Goal: Book appointment/travel/reservation

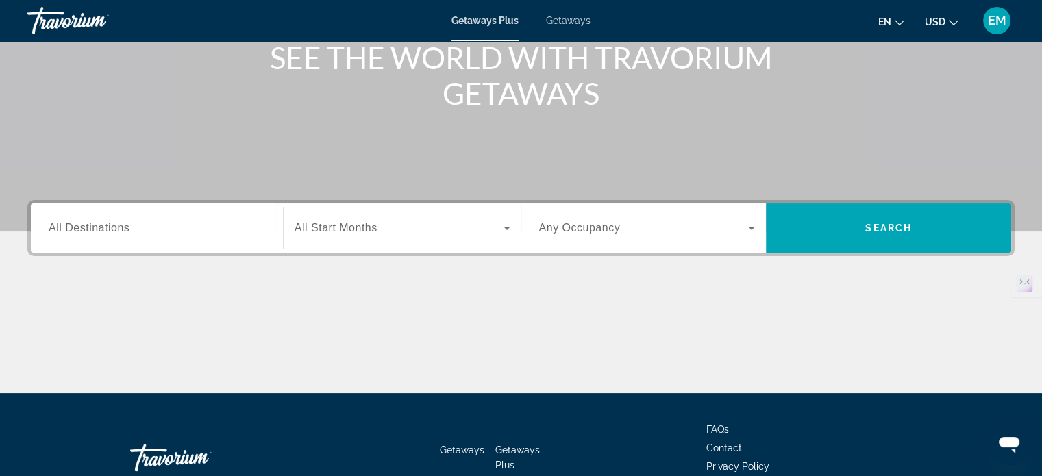
scroll to position [180, 0]
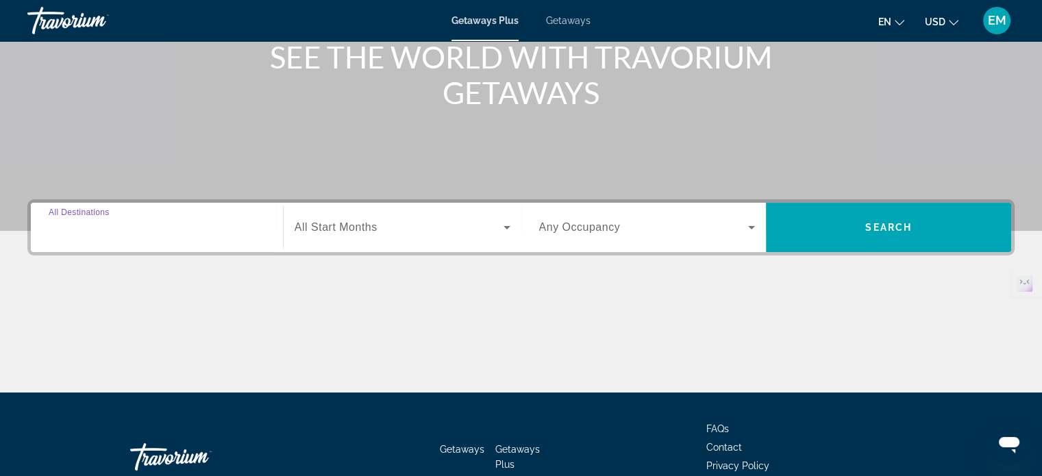
click at [200, 225] on input "Destination All Destinations" at bounding box center [157, 228] width 216 height 16
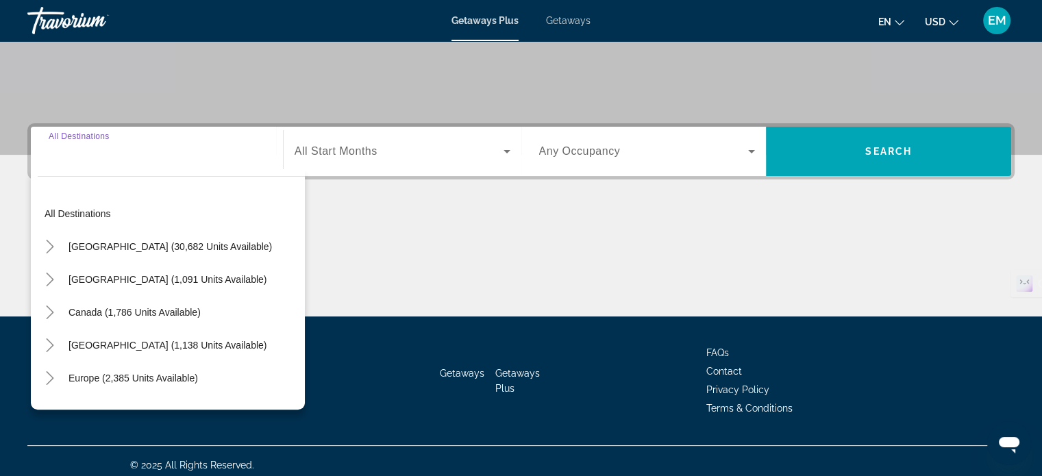
scroll to position [264, 0]
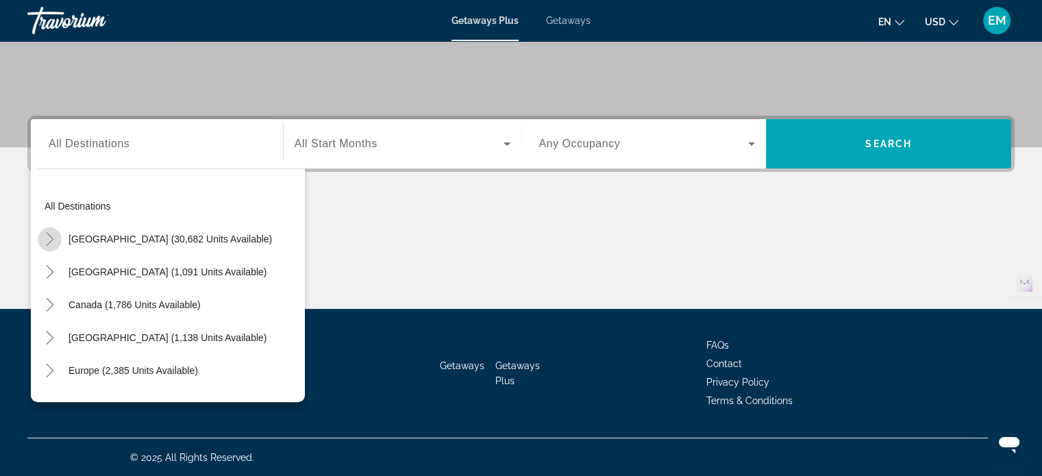
click at [47, 238] on icon "Toggle United States (30,682 units available)" at bounding box center [50, 239] width 14 height 14
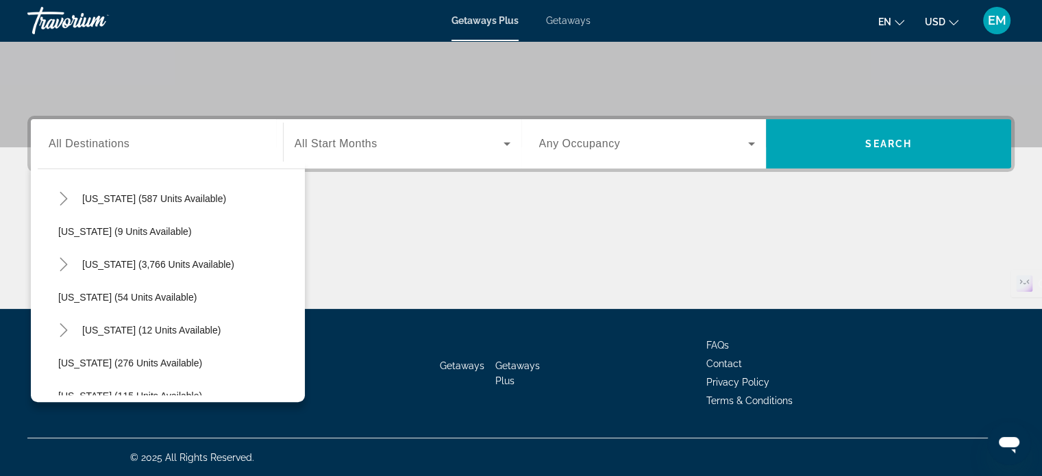
scroll to position [191, 0]
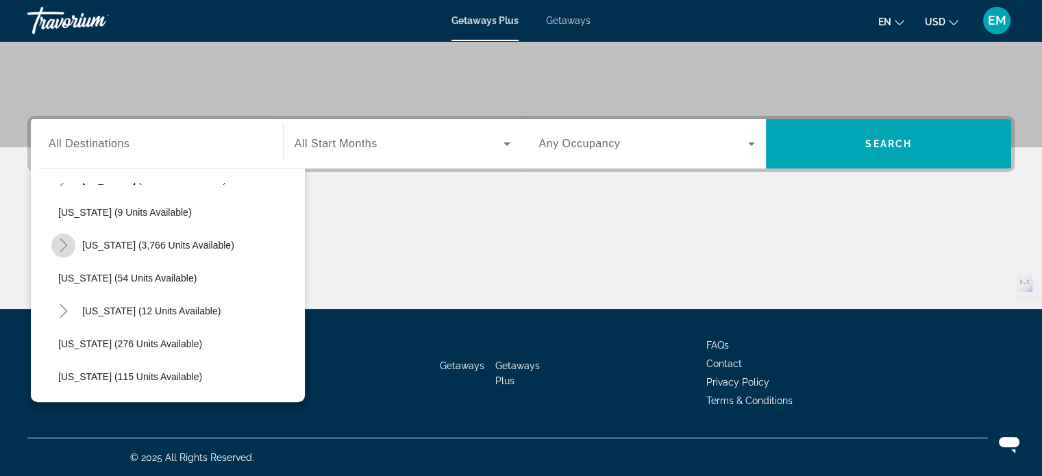
click at [63, 246] on icon "Toggle Florida (3,766 units available)" at bounding box center [64, 245] width 14 height 14
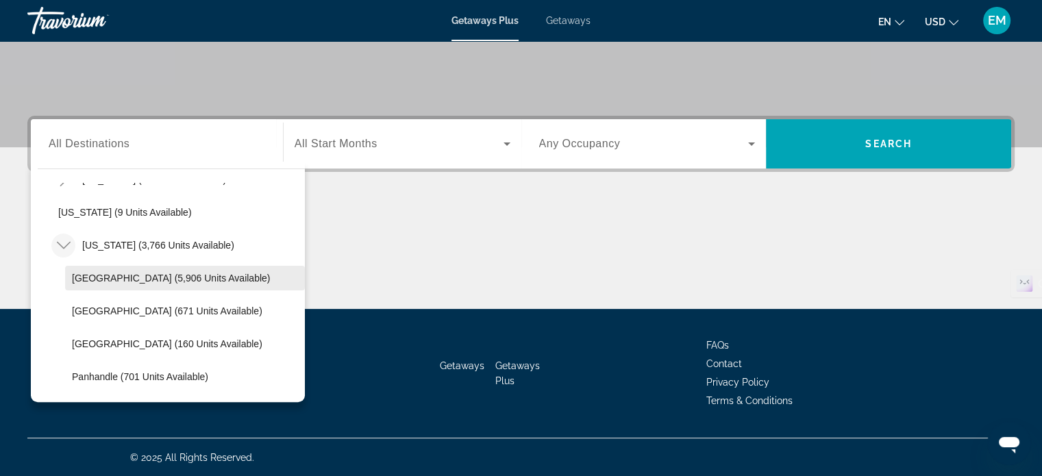
click at [118, 276] on span "[GEOGRAPHIC_DATA] (5,906 units available)" at bounding box center [171, 278] width 198 height 11
type input "**********"
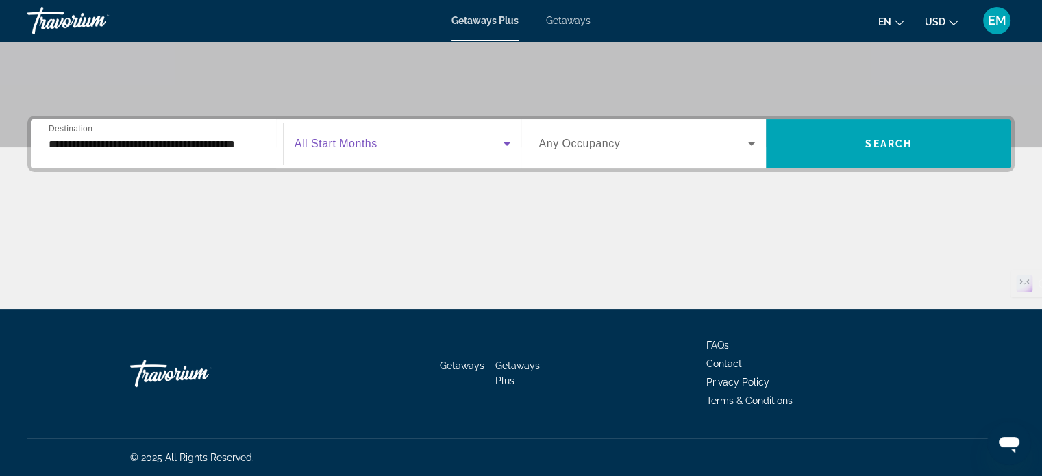
click at [474, 146] on span "Search widget" at bounding box center [399, 144] width 209 height 16
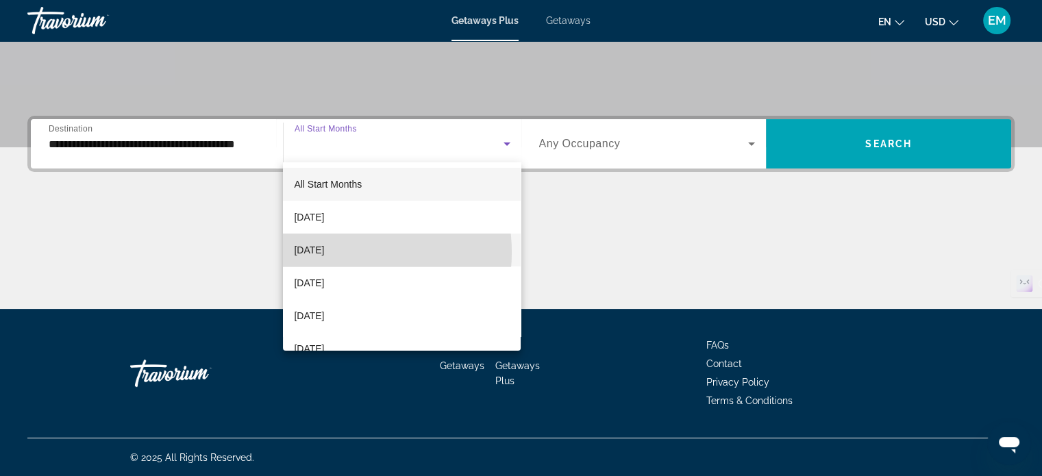
click at [324, 252] on span "[DATE]" at bounding box center [309, 250] width 30 height 16
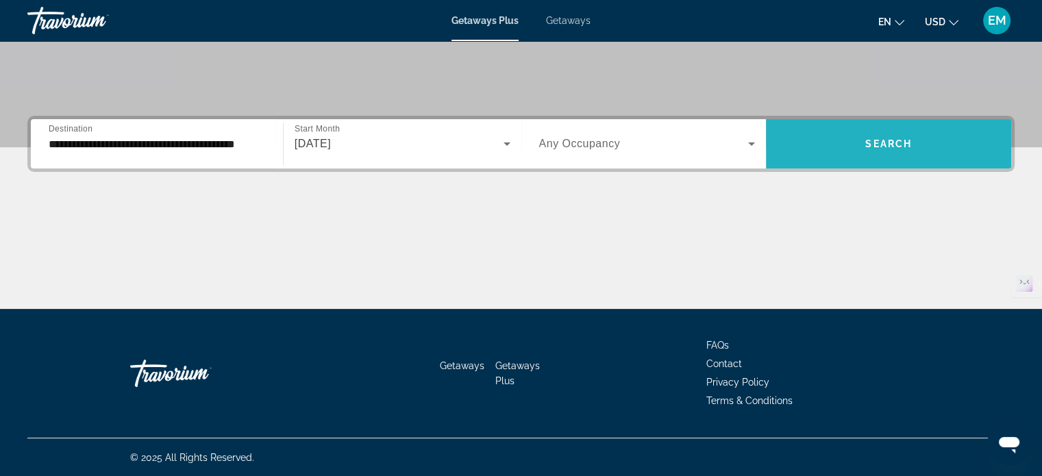
click at [836, 157] on span "Search widget" at bounding box center [888, 143] width 245 height 33
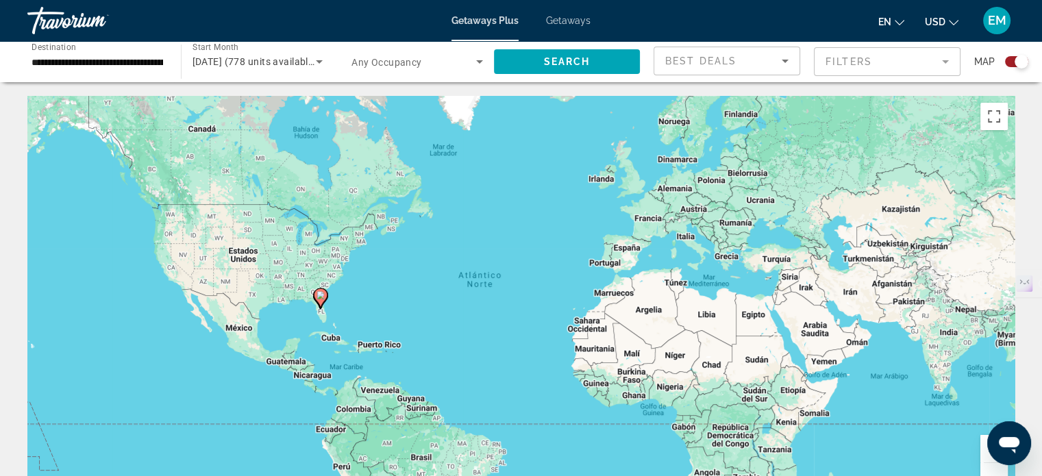
click at [1011, 60] on div "Search widget" at bounding box center [1016, 61] width 23 height 11
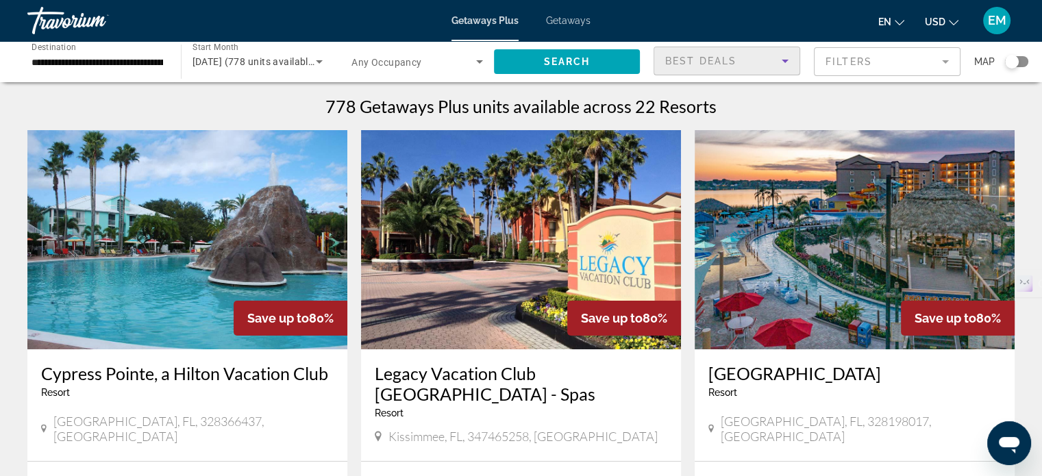
click at [716, 66] on span "Best Deals" at bounding box center [700, 60] width 71 height 11
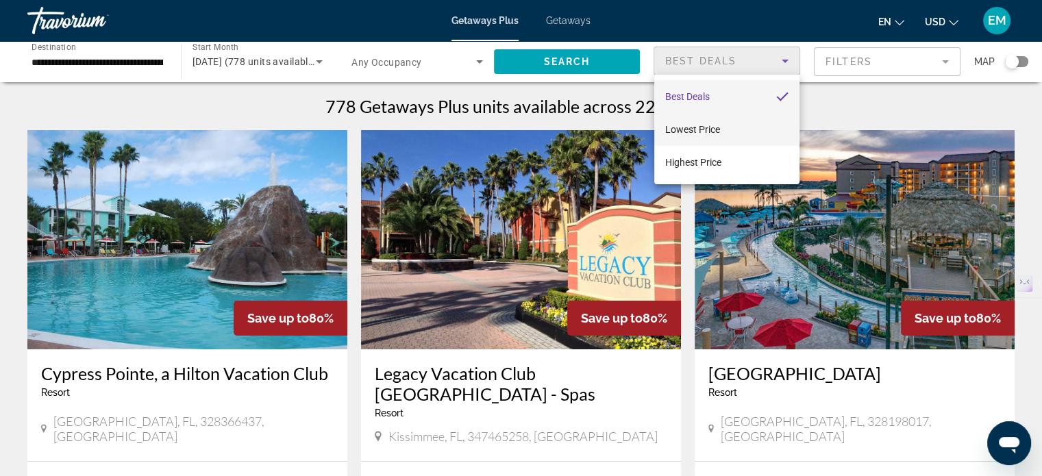
click at [700, 133] on span "Lowest Price" at bounding box center [692, 129] width 55 height 11
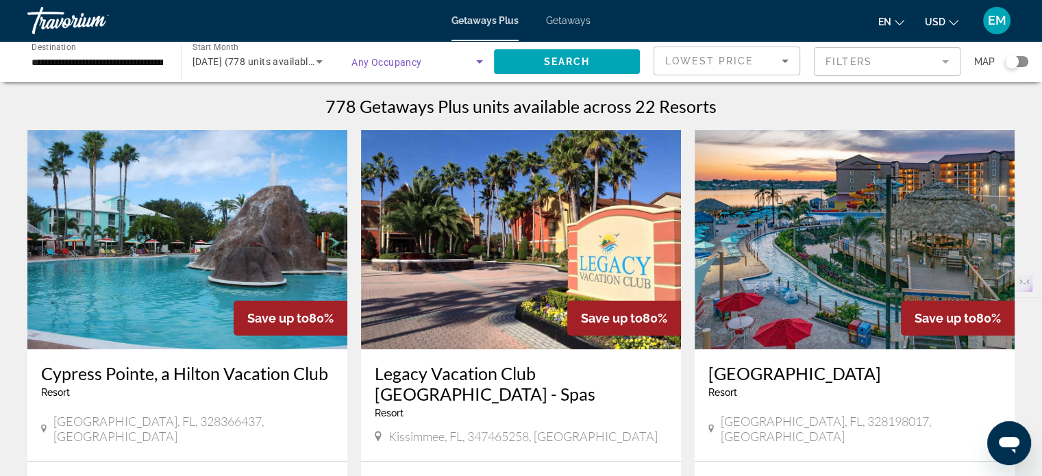
click at [474, 64] on icon "Search widget" at bounding box center [479, 61] width 16 height 16
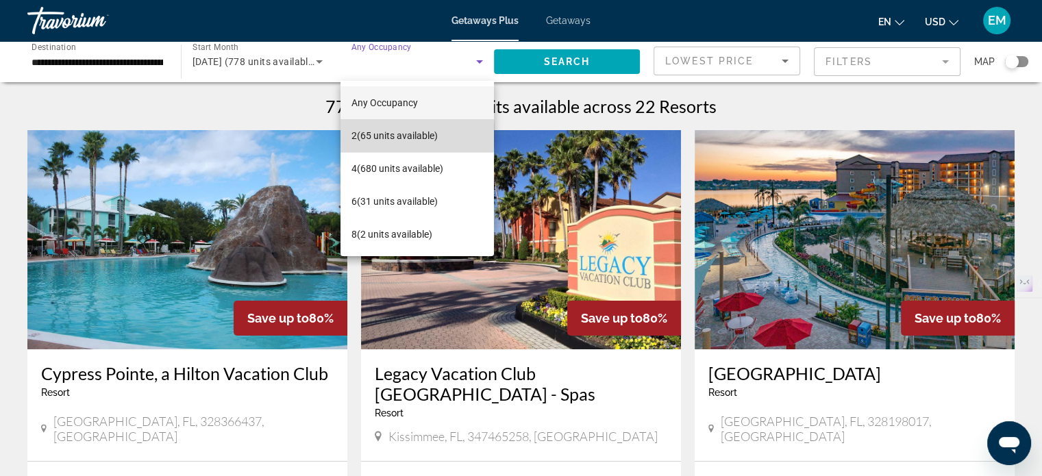
click at [403, 135] on span "2 (65 units available)" at bounding box center [394, 135] width 86 height 16
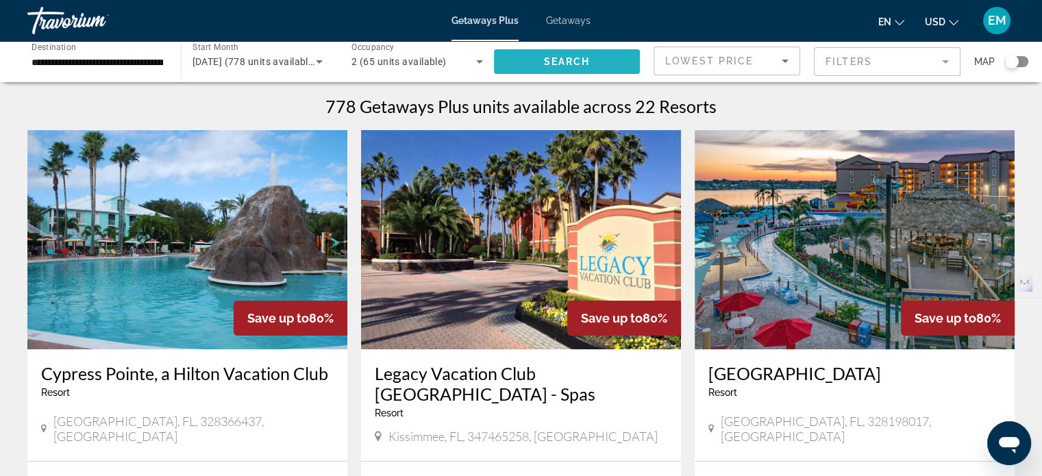
click at [558, 57] on span "Search" at bounding box center [566, 61] width 47 height 11
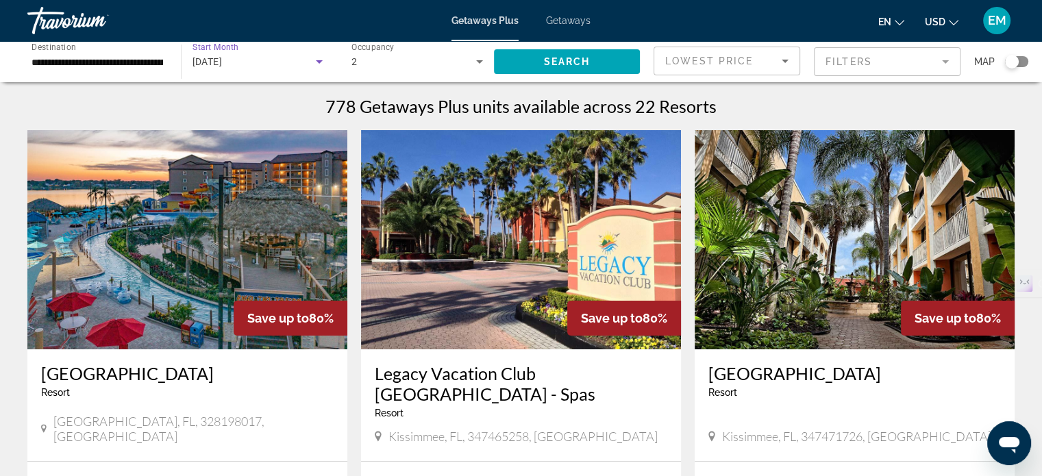
click at [319, 65] on icon "Search widget" at bounding box center [319, 61] width 16 height 16
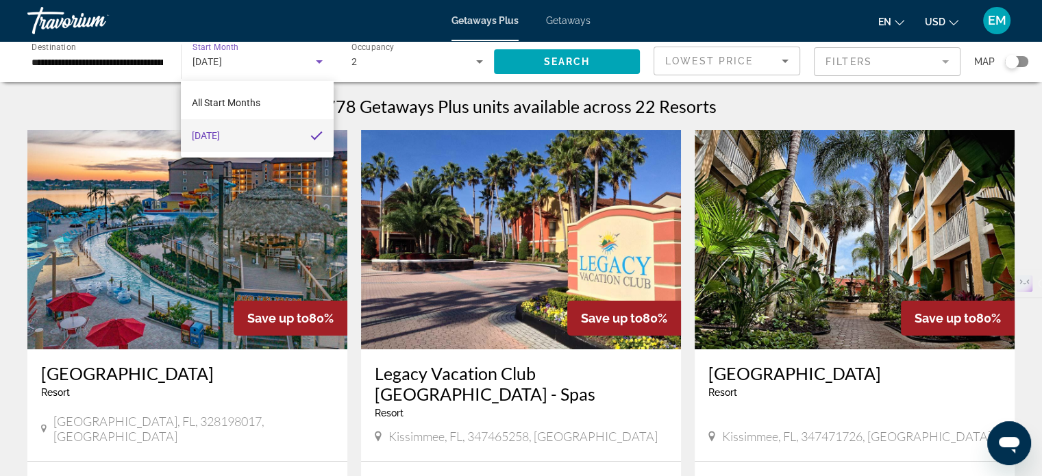
click at [419, 66] on div at bounding box center [521, 238] width 1042 height 476
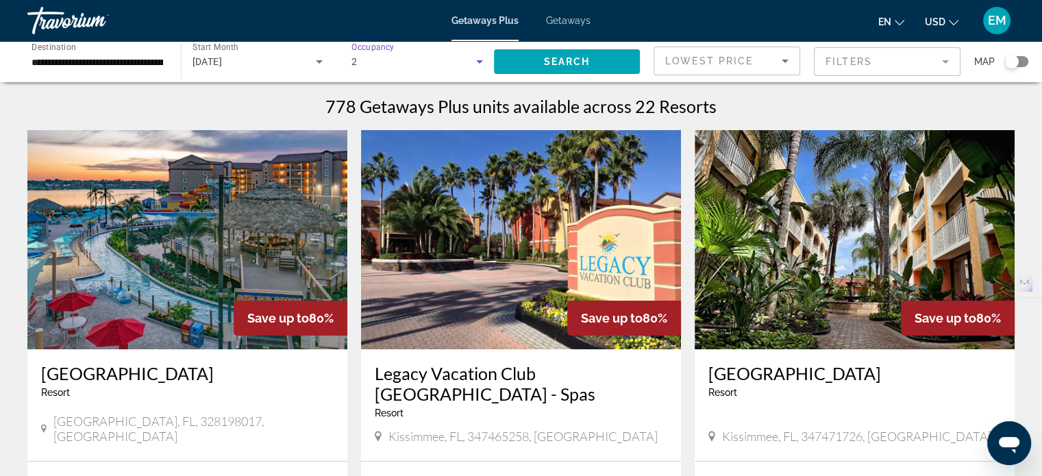
click at [449, 62] on div "2" at bounding box center [413, 61] width 125 height 16
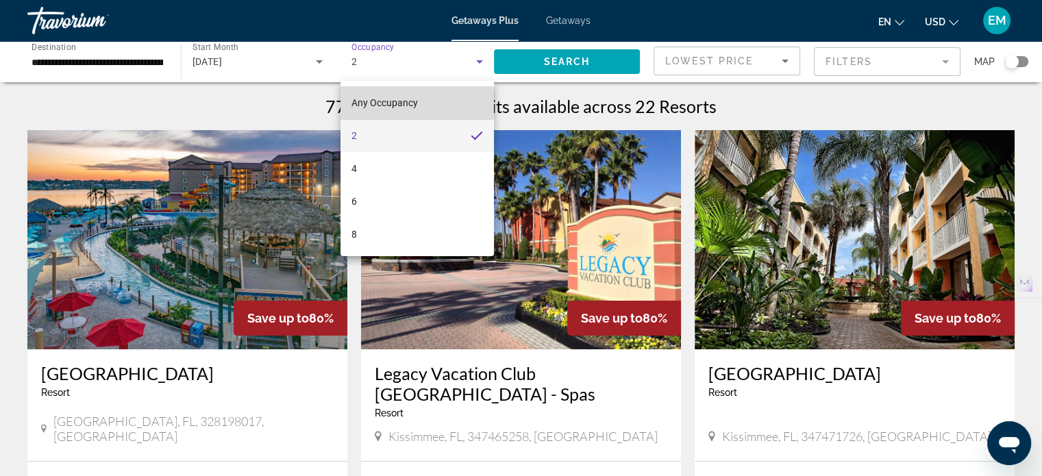
click at [397, 103] on span "Any Occupancy" at bounding box center [384, 102] width 66 height 11
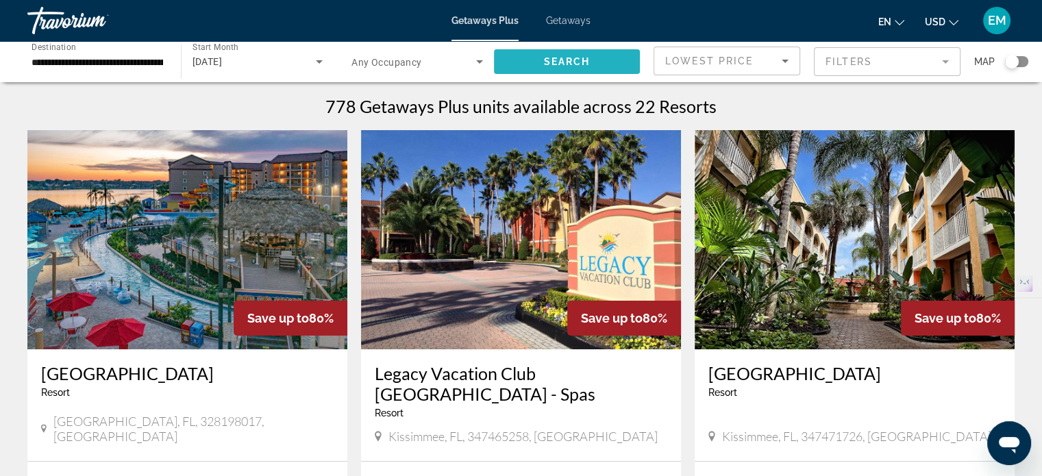
click at [573, 57] on span "Search" at bounding box center [566, 61] width 47 height 11
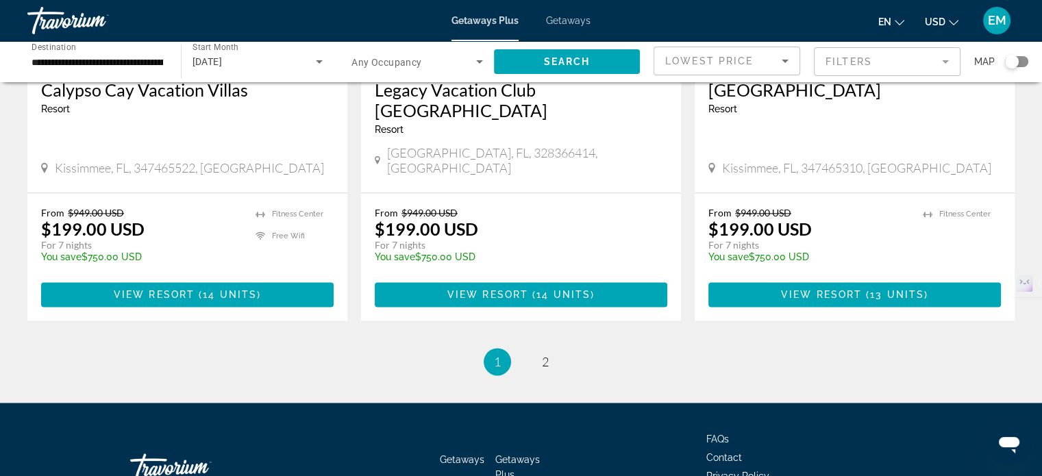
scroll to position [1739, 0]
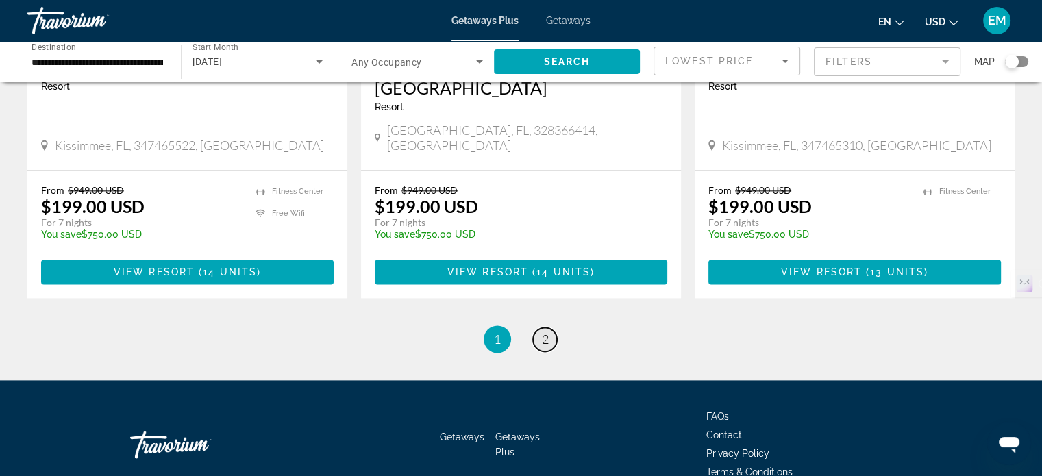
click at [545, 331] on span "2" at bounding box center [545, 338] width 7 height 15
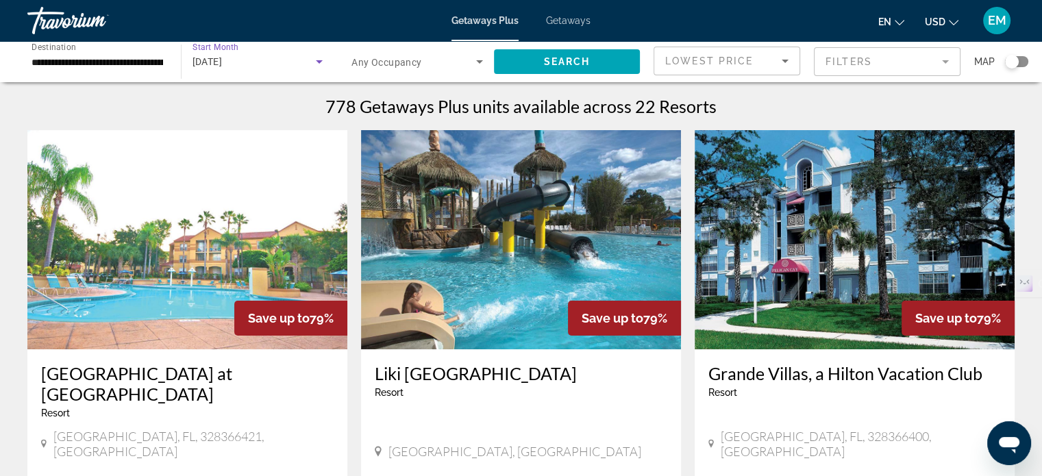
click at [268, 61] on div "[DATE]" at bounding box center [254, 61] width 124 height 16
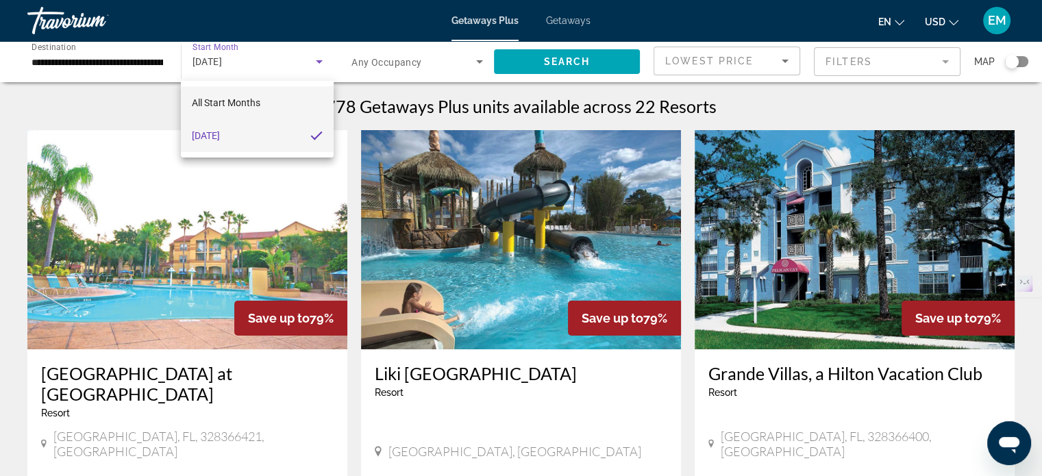
click at [254, 99] on span "All Start Months" at bounding box center [226, 102] width 68 height 11
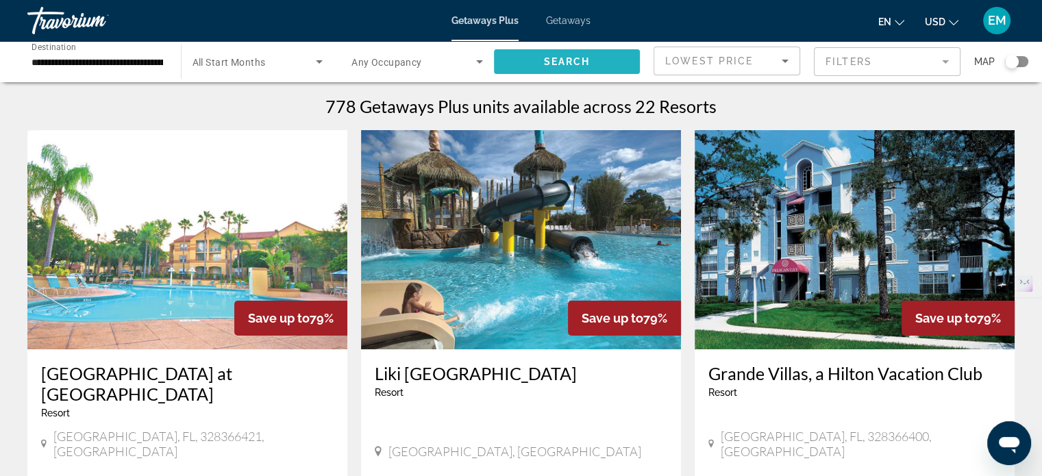
click at [543, 60] on span "Search" at bounding box center [566, 61] width 47 height 11
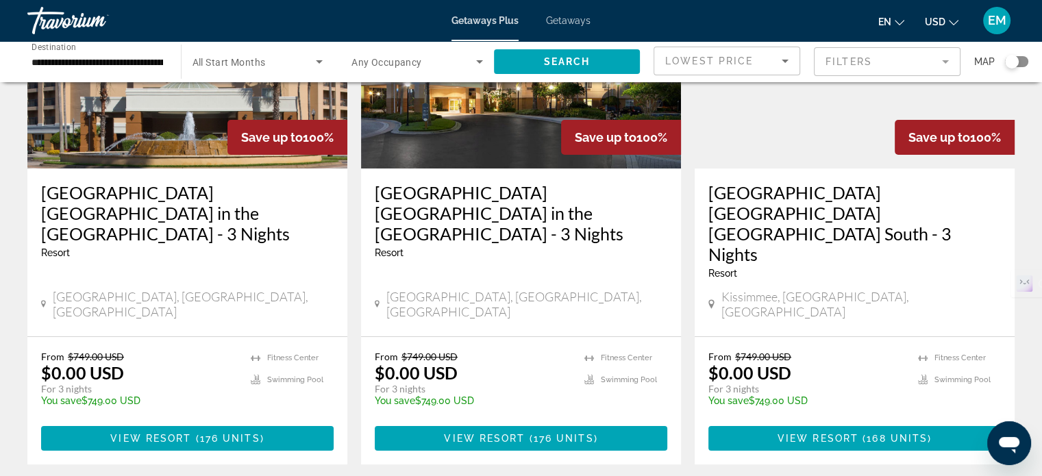
scroll to position [216, 0]
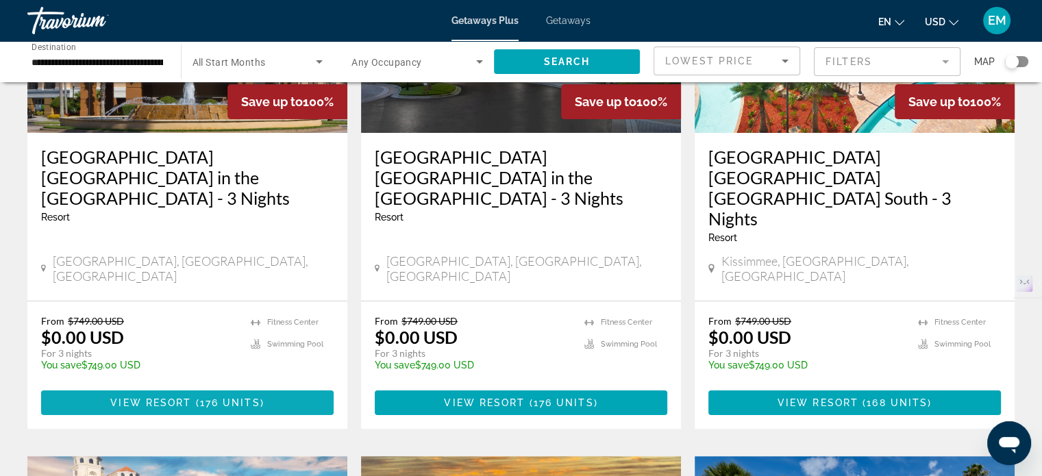
click at [201, 397] on span "176 units" at bounding box center [230, 402] width 60 height 11
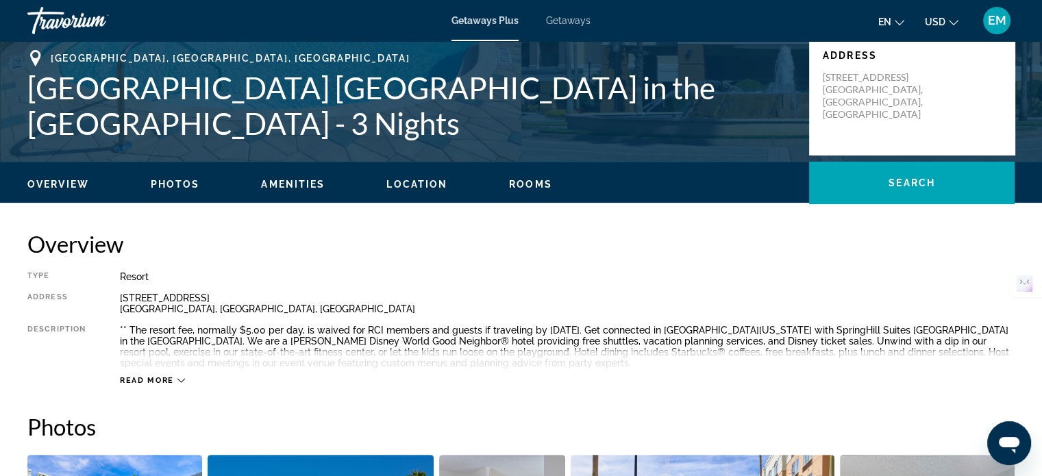
scroll to position [270, 0]
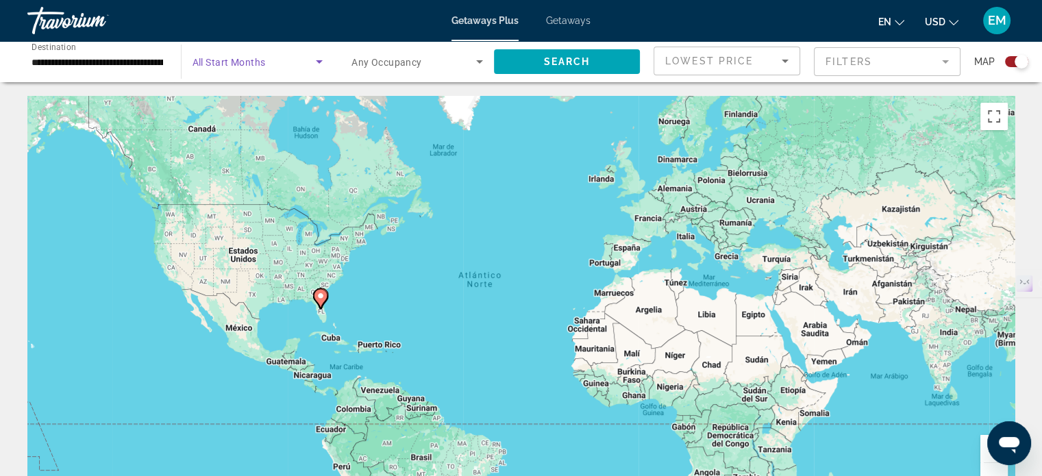
click at [275, 60] on span "Search widget" at bounding box center [254, 61] width 124 height 16
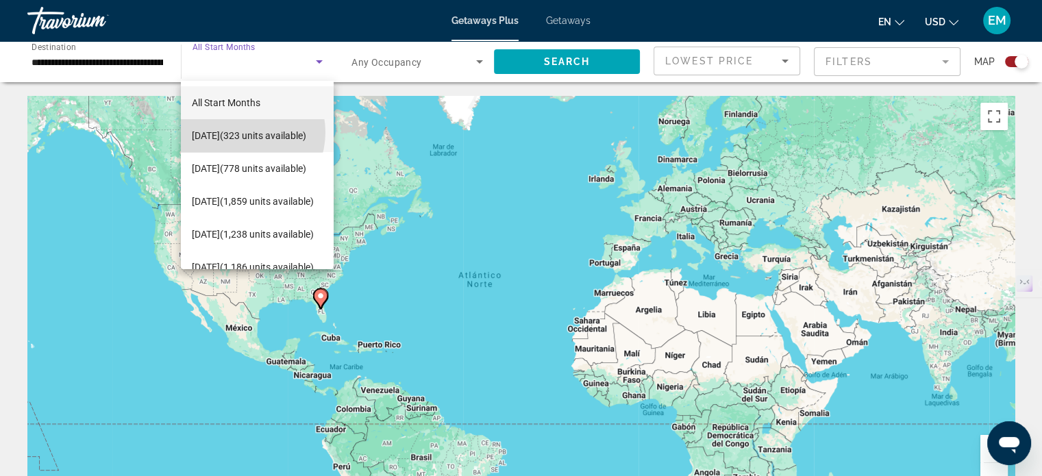
click at [240, 132] on span "[DATE] (323 units available)" at bounding box center [249, 135] width 114 height 16
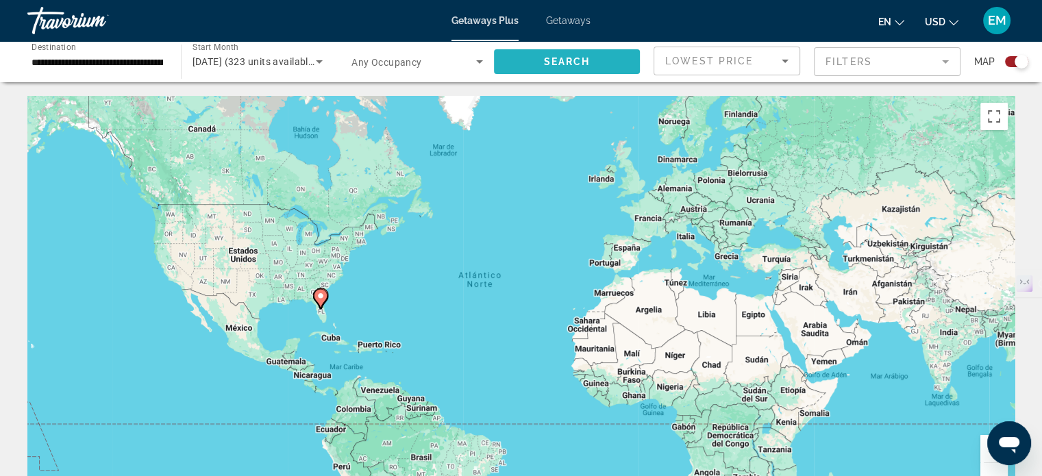
click at [579, 61] on span "Search" at bounding box center [566, 61] width 47 height 11
click at [1010, 62] on div "Search widget" at bounding box center [1016, 61] width 23 height 11
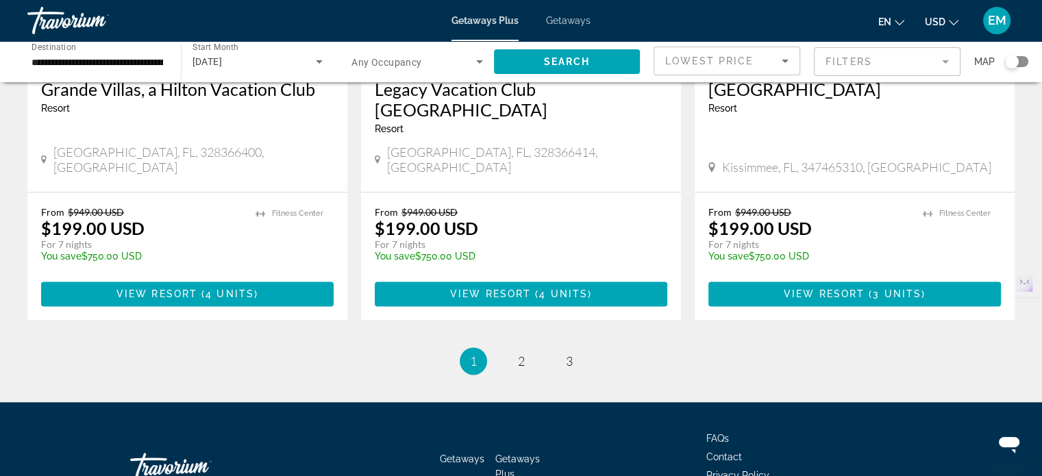
scroll to position [1718, 0]
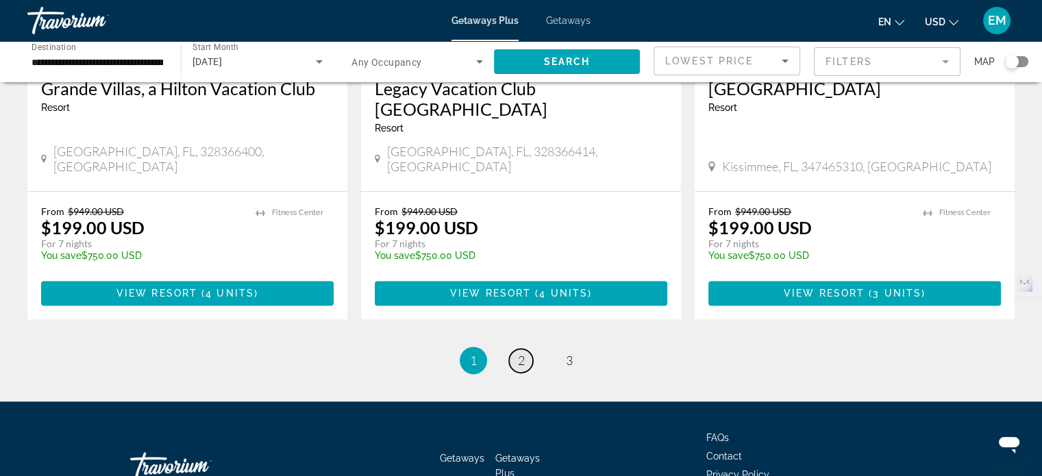
click at [520, 353] on span "2" at bounding box center [521, 360] width 7 height 15
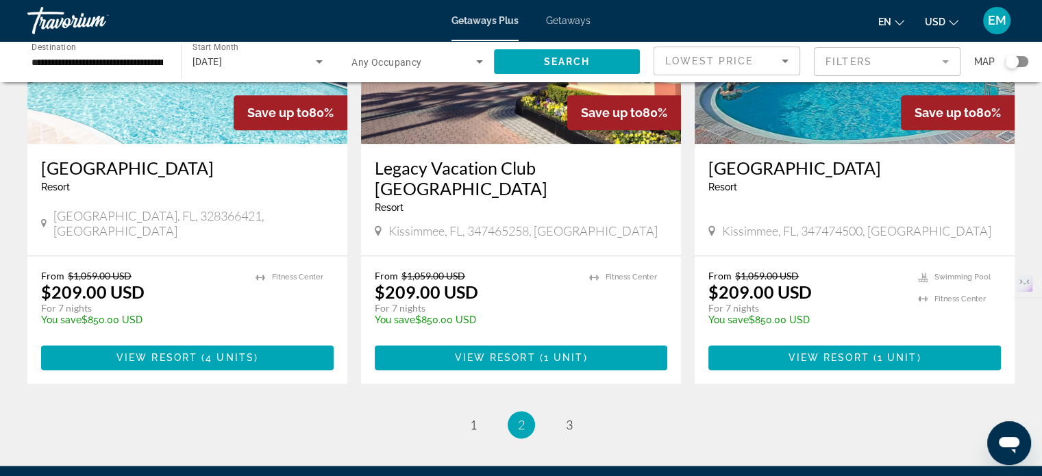
scroll to position [1681, 0]
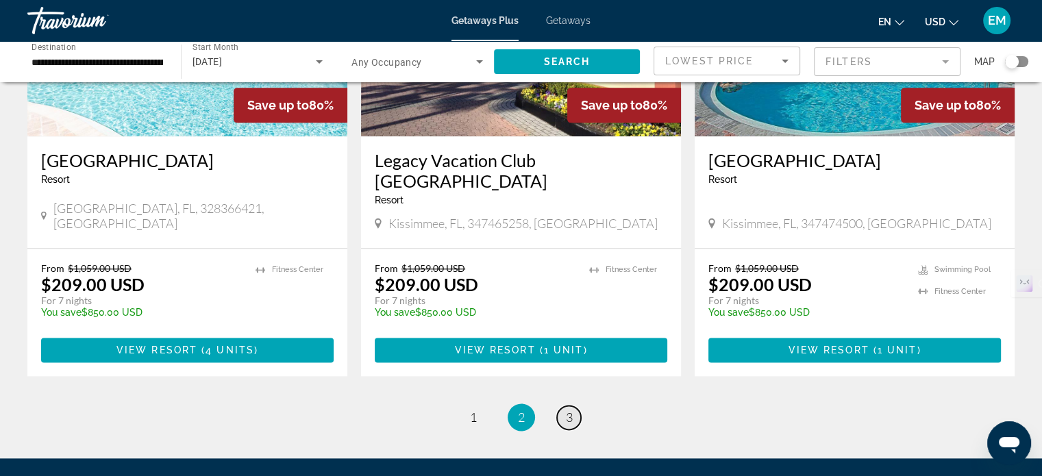
click at [576, 405] on link "page 3" at bounding box center [569, 417] width 24 height 24
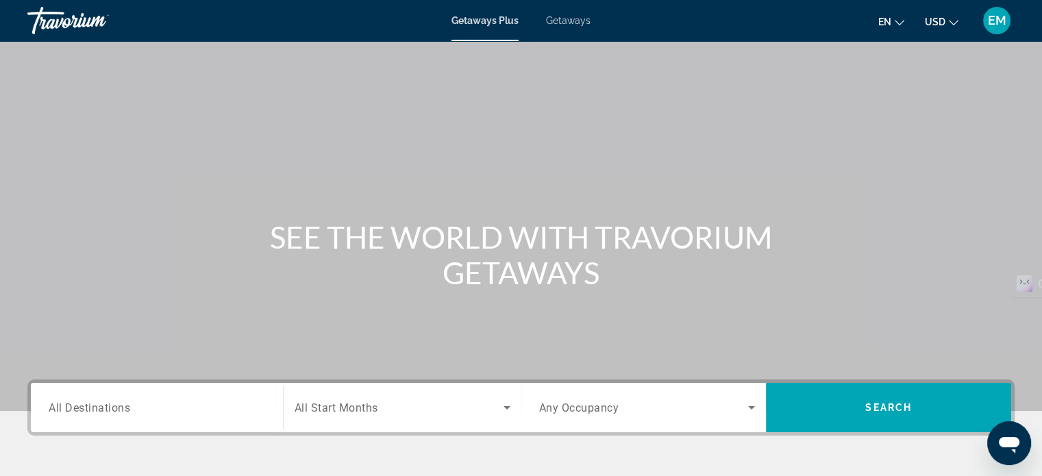
click at [66, 18] on div "Travorium" at bounding box center [95, 21] width 137 height 36
click at [483, 22] on span "Getaways Plus" at bounding box center [484, 20] width 66 height 11
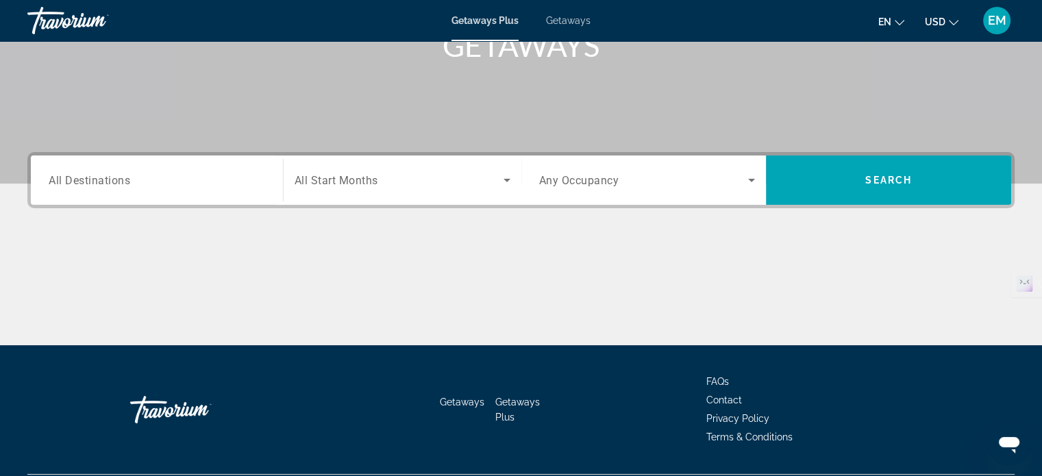
scroll to position [233, 0]
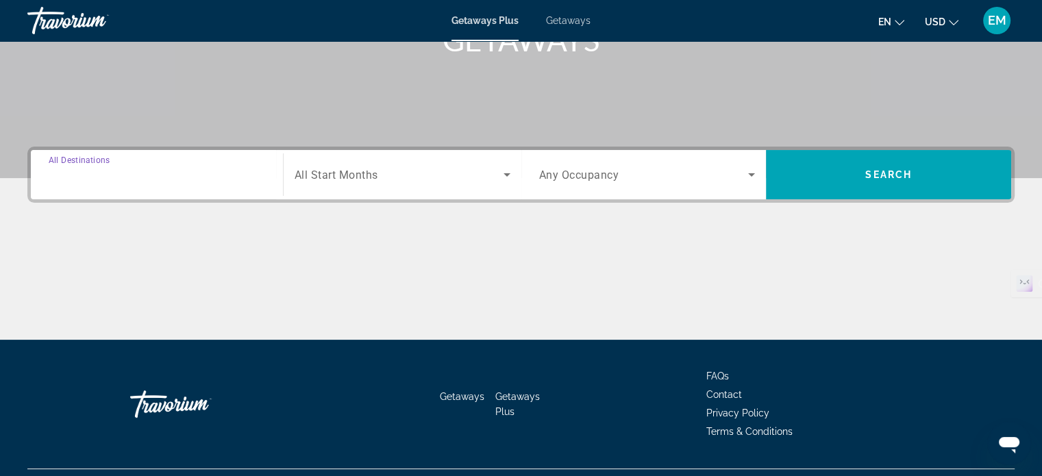
click at [241, 167] on input "Destination All Destinations" at bounding box center [157, 175] width 216 height 16
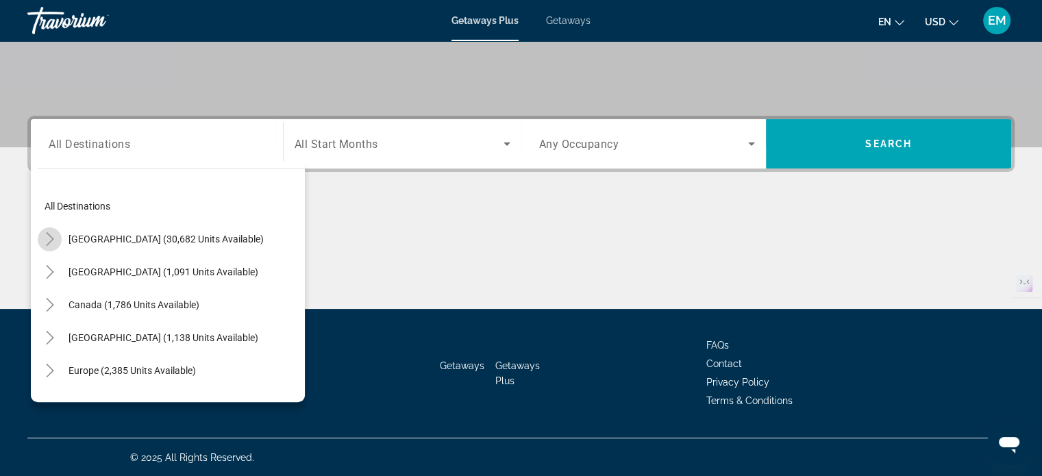
click at [51, 242] on icon "Toggle United States (30,682 units available)" at bounding box center [50, 239] width 14 height 14
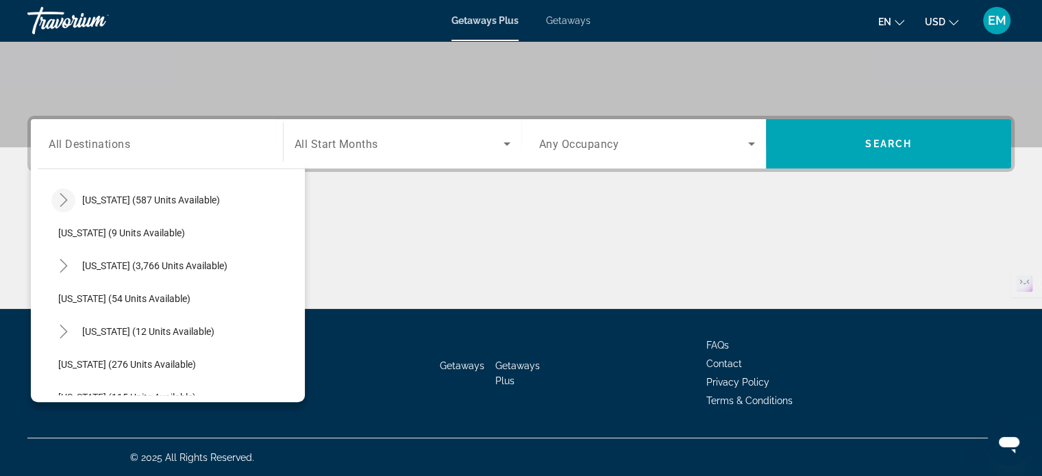
scroll to position [171, 0]
click at [62, 258] on icon "Toggle Florida (3,766 units available)" at bounding box center [64, 265] width 14 height 14
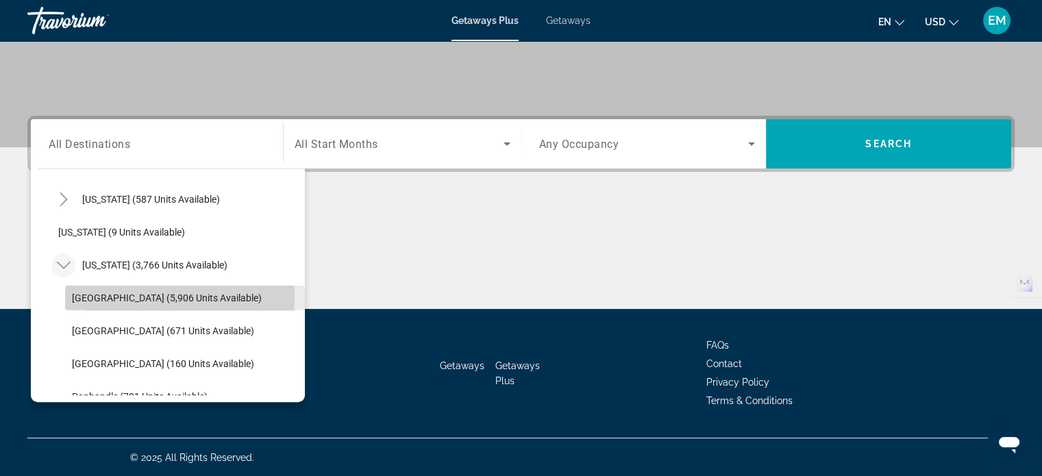
click at [103, 297] on span "[GEOGRAPHIC_DATA] (5,906 units available)" at bounding box center [167, 297] width 190 height 11
type input "**********"
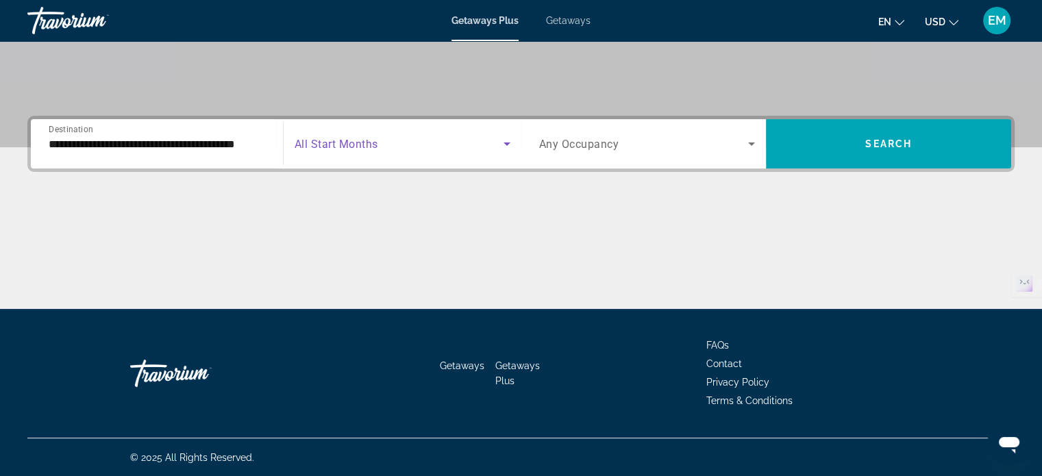
click at [412, 144] on span "Search widget" at bounding box center [399, 144] width 209 height 16
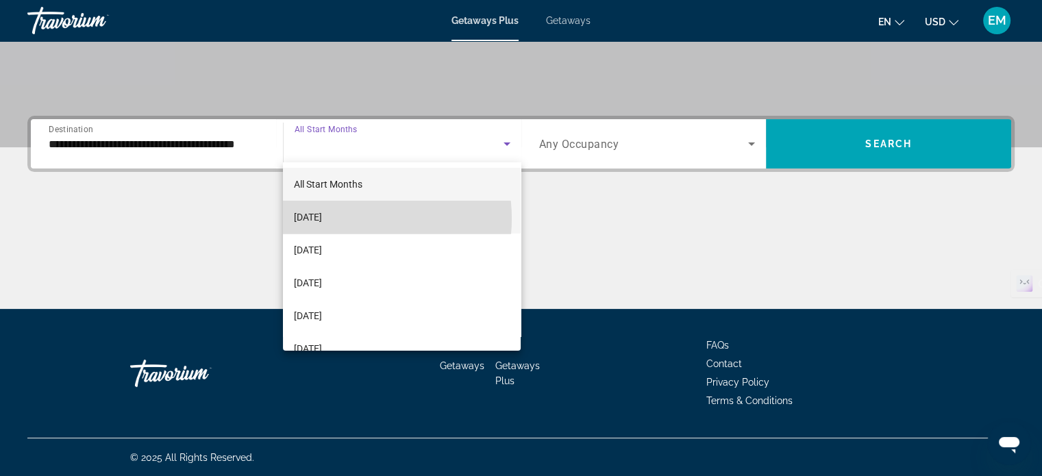
click at [322, 218] on span "[DATE]" at bounding box center [308, 217] width 28 height 16
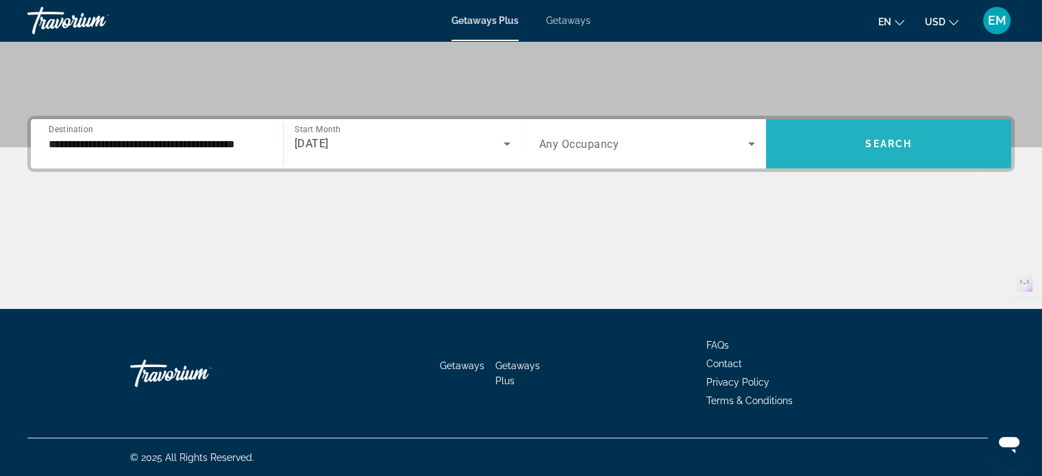
click at [823, 143] on span "Search widget" at bounding box center [888, 143] width 245 height 33
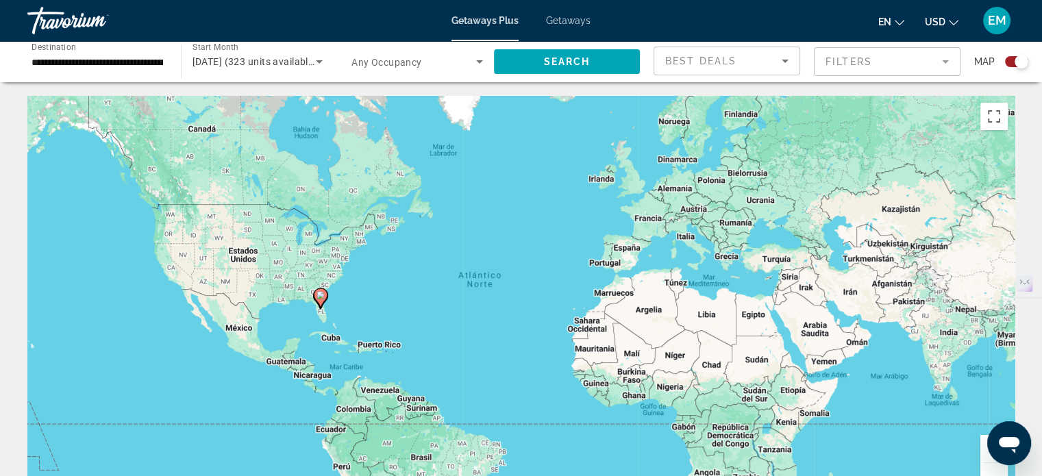
click at [1011, 62] on div "Search widget" at bounding box center [1016, 61] width 23 height 11
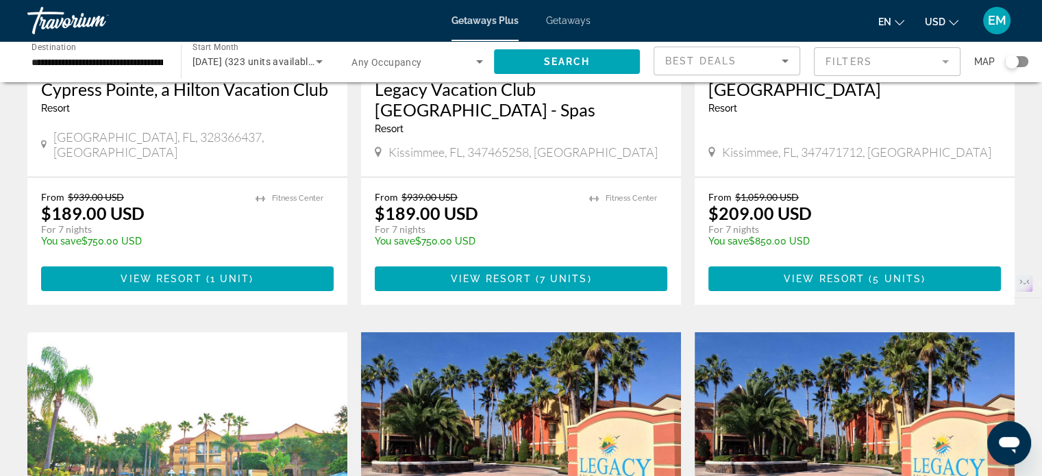
scroll to position [282, 0]
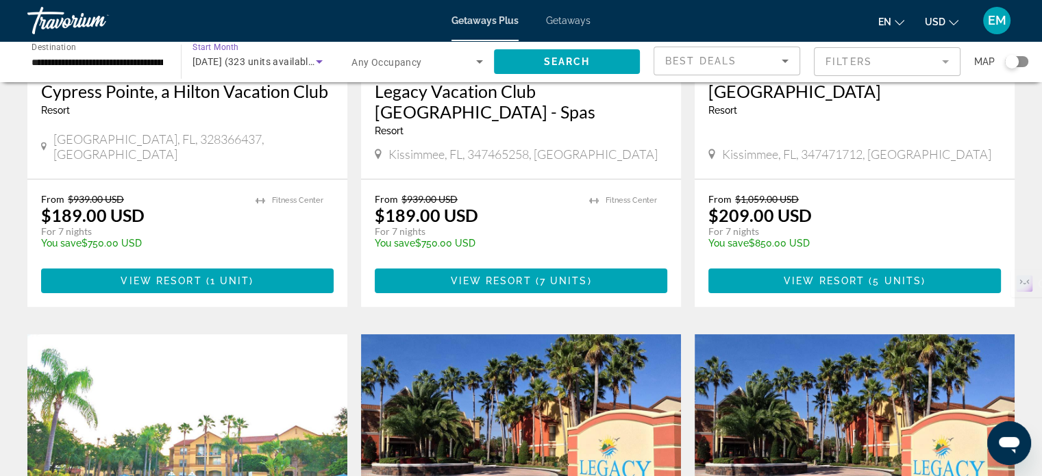
click at [305, 56] on span "[DATE] (323 units available)" at bounding box center [254, 61] width 125 height 11
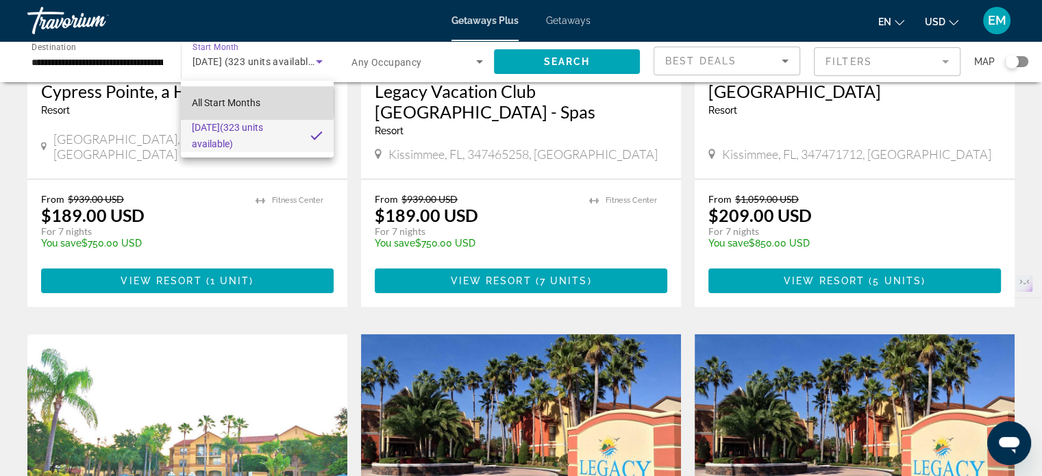
click at [241, 102] on span "All Start Months" at bounding box center [226, 102] width 68 height 11
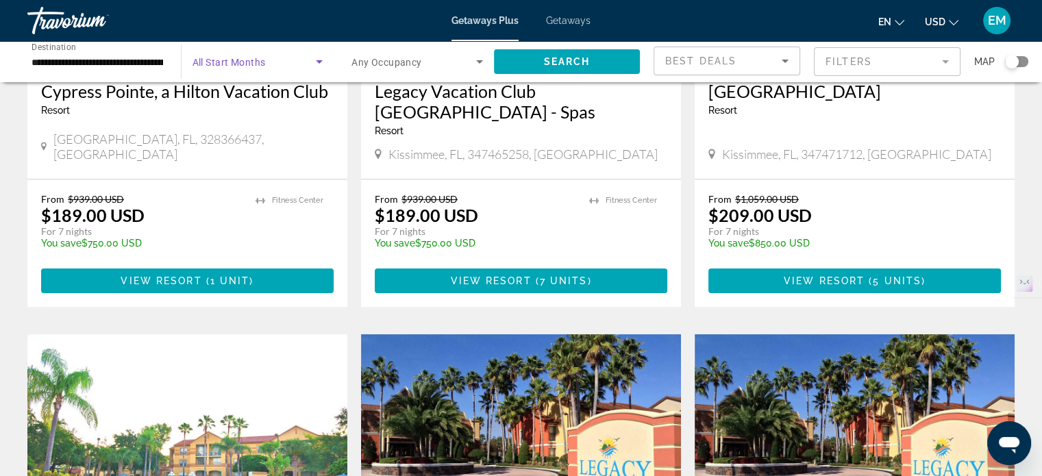
click at [314, 56] on icon "Search widget" at bounding box center [319, 61] width 16 height 16
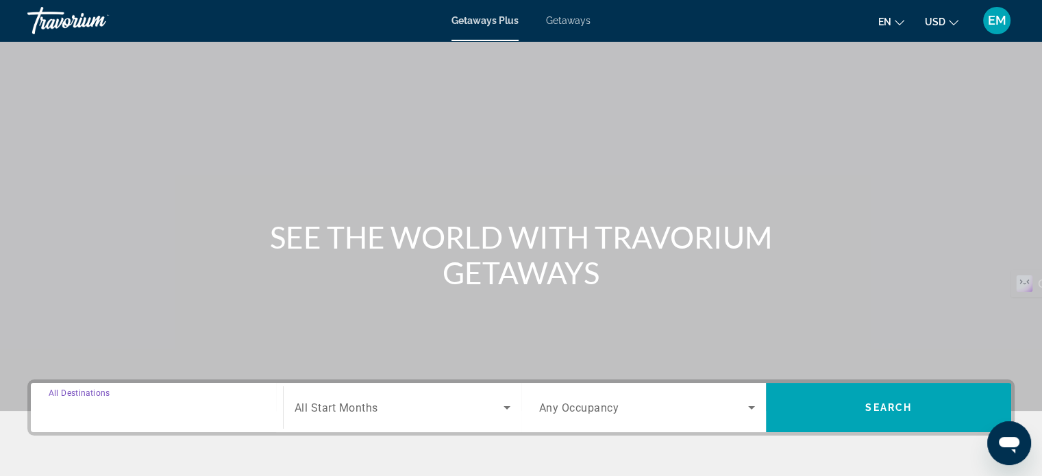
click at [185, 401] on input "Destination All Destinations" at bounding box center [157, 408] width 216 height 16
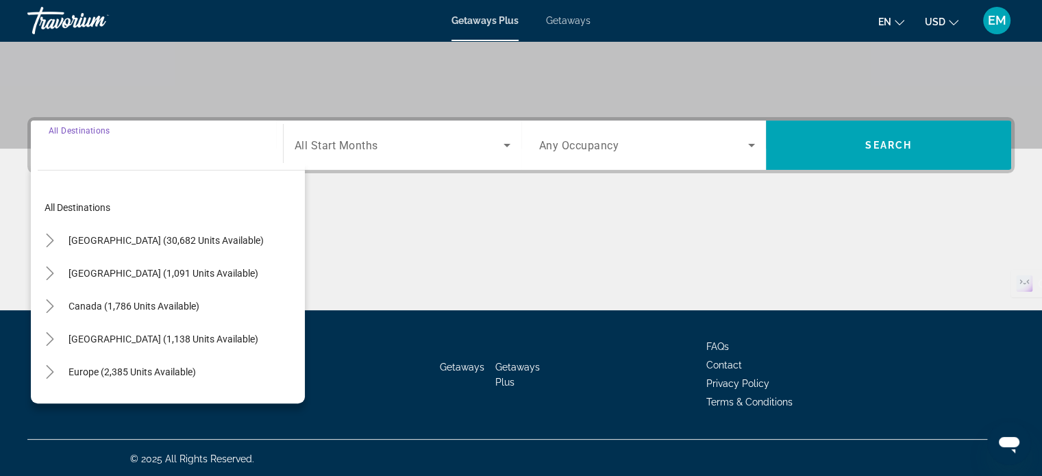
scroll to position [264, 0]
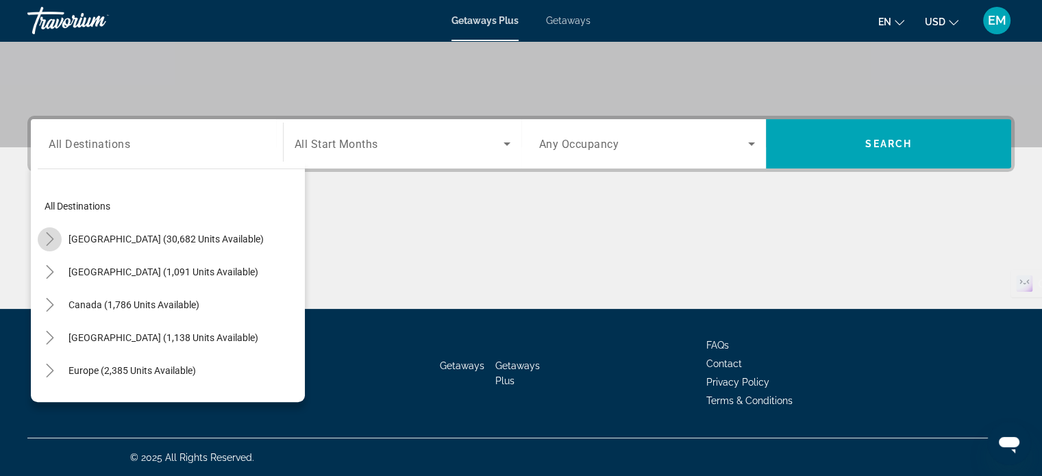
click at [52, 240] on icon "Toggle United States (30,682 units available)" at bounding box center [50, 239] width 14 height 14
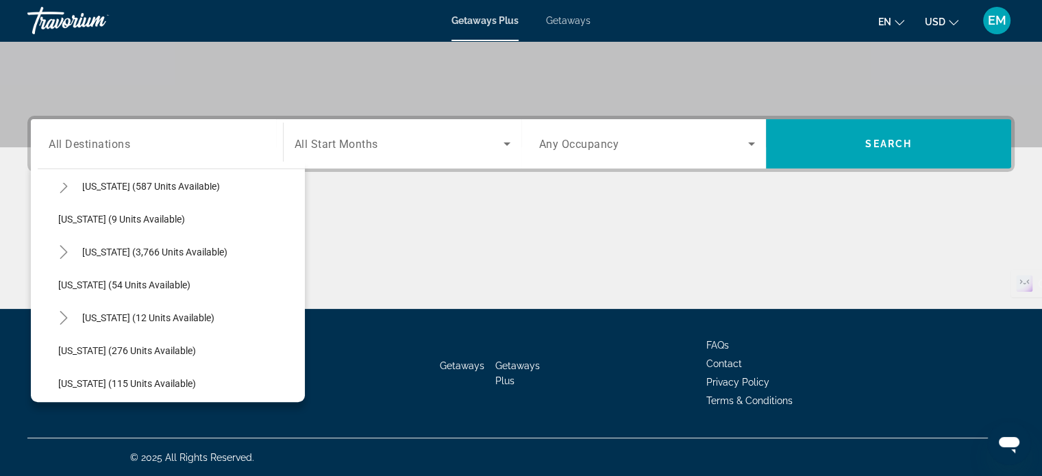
scroll to position [185, 0]
click at [62, 251] on icon "Toggle Florida (3,766 units available)" at bounding box center [64, 252] width 14 height 14
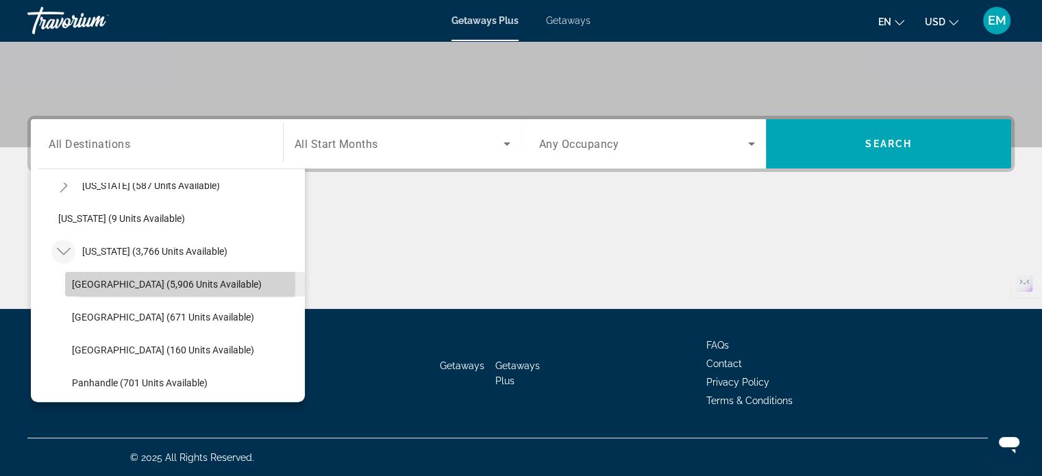
click at [99, 281] on span "[GEOGRAPHIC_DATA] (5,906 units available)" at bounding box center [167, 284] width 190 height 11
type input "**********"
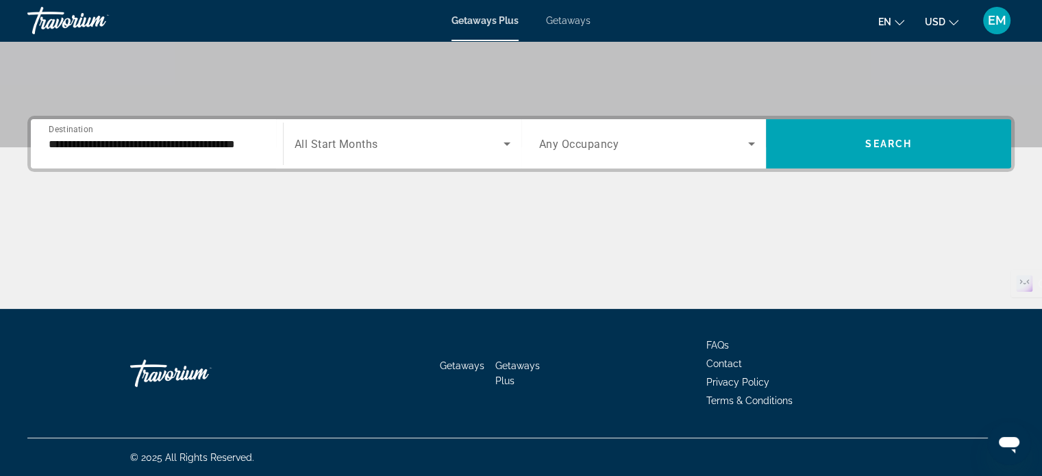
click at [371, 149] on span "All Start Months" at bounding box center [337, 144] width 84 height 13
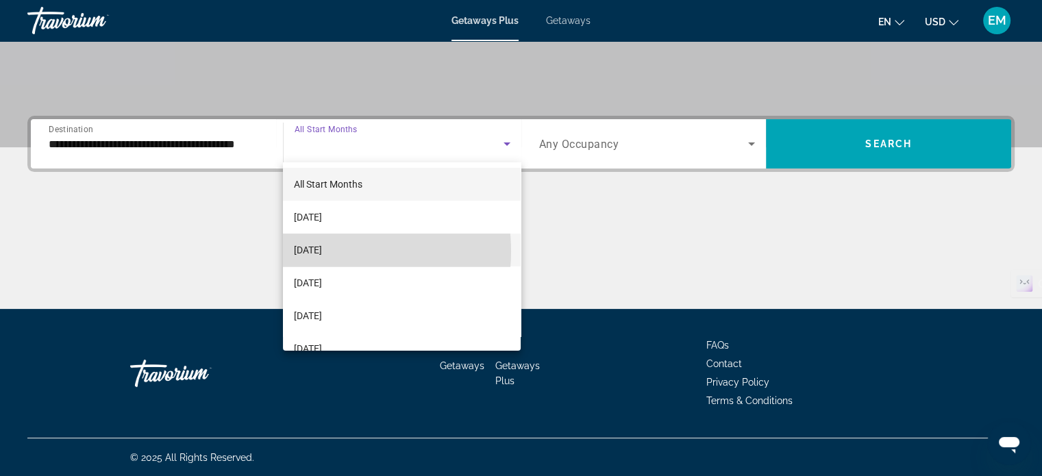
click at [322, 251] on span "[DATE]" at bounding box center [308, 250] width 28 height 16
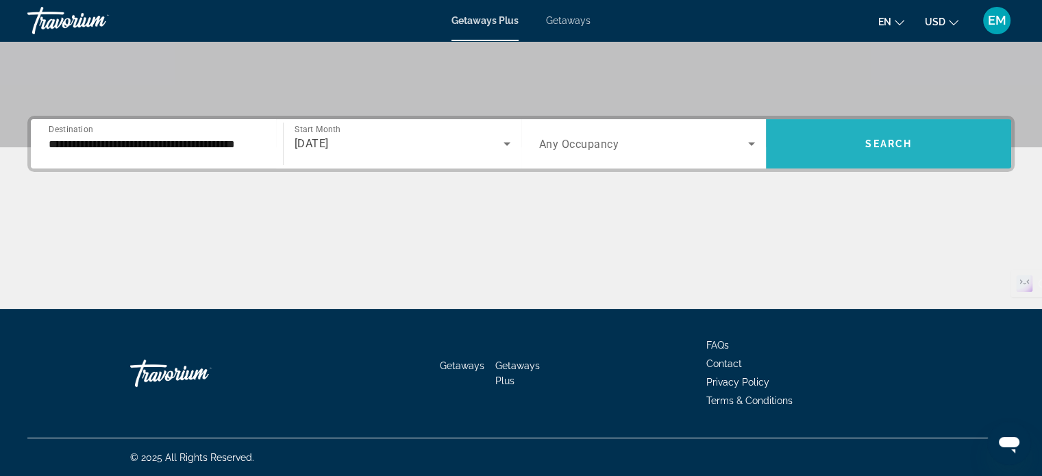
click at [842, 142] on span "Search widget" at bounding box center [888, 143] width 245 height 33
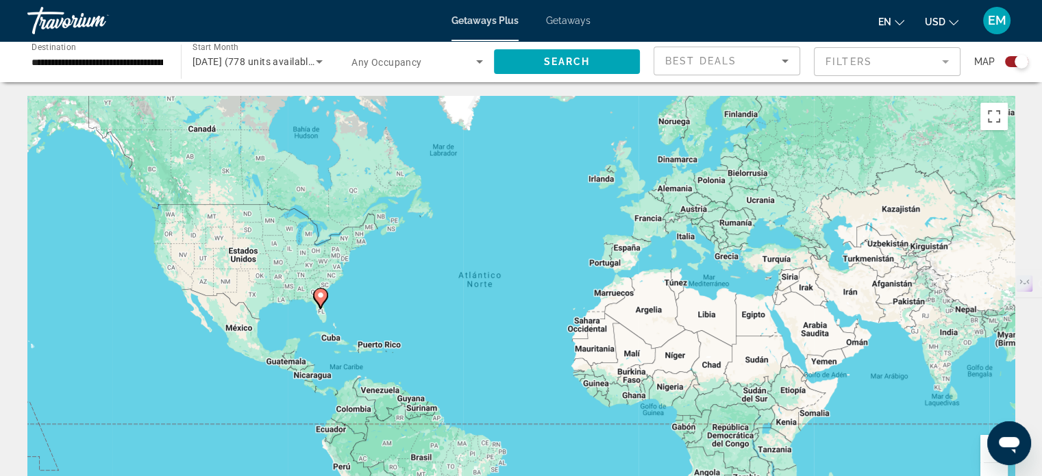
click at [1015, 64] on div "Search widget" at bounding box center [1021, 62] width 14 height 14
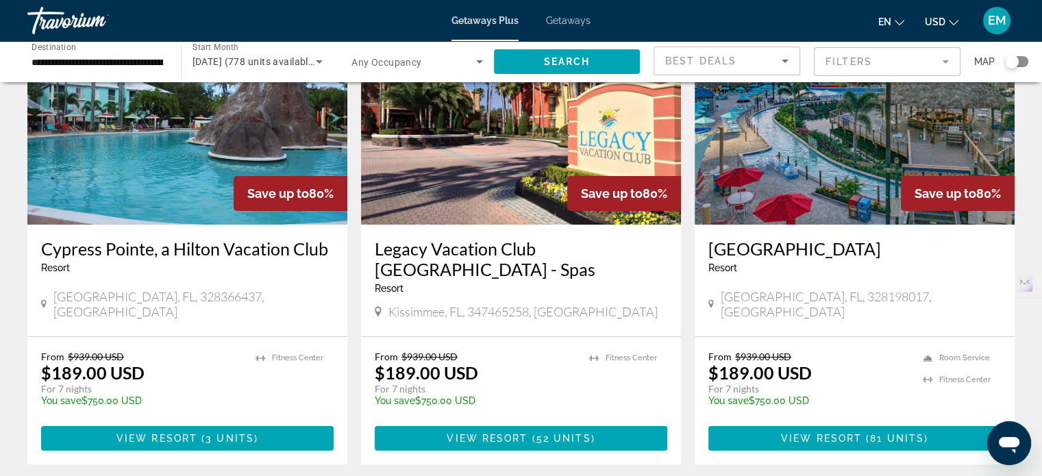
scroll to position [126, 0]
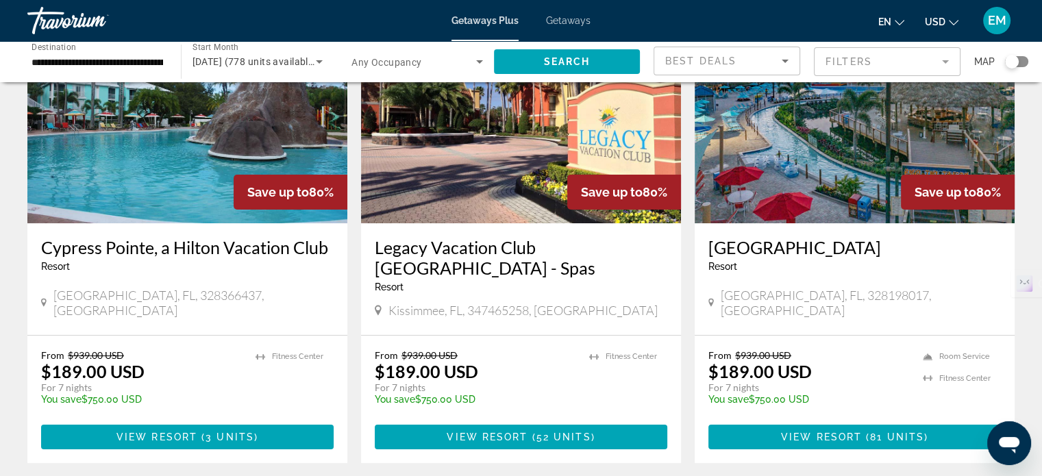
click at [440, 281] on div "Resort - This is an adults only resort" at bounding box center [521, 286] width 292 height 11
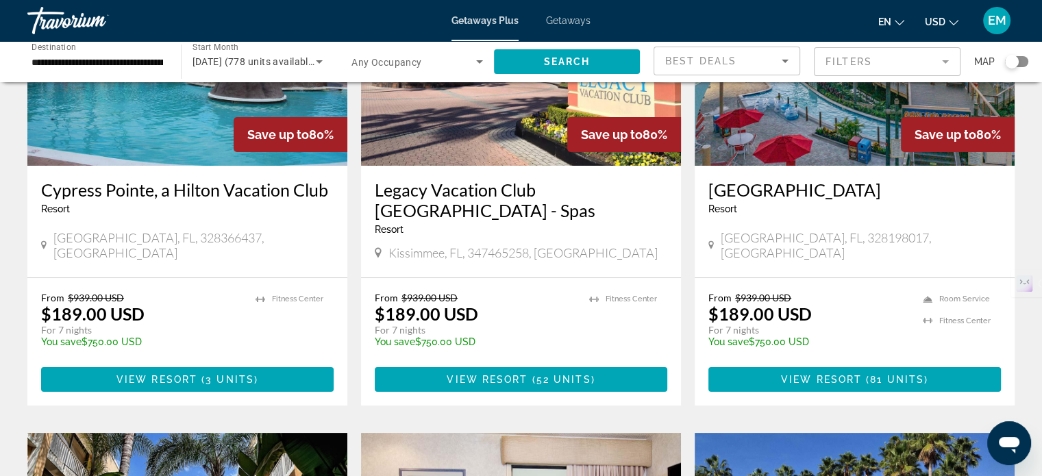
scroll to position [200, 0]
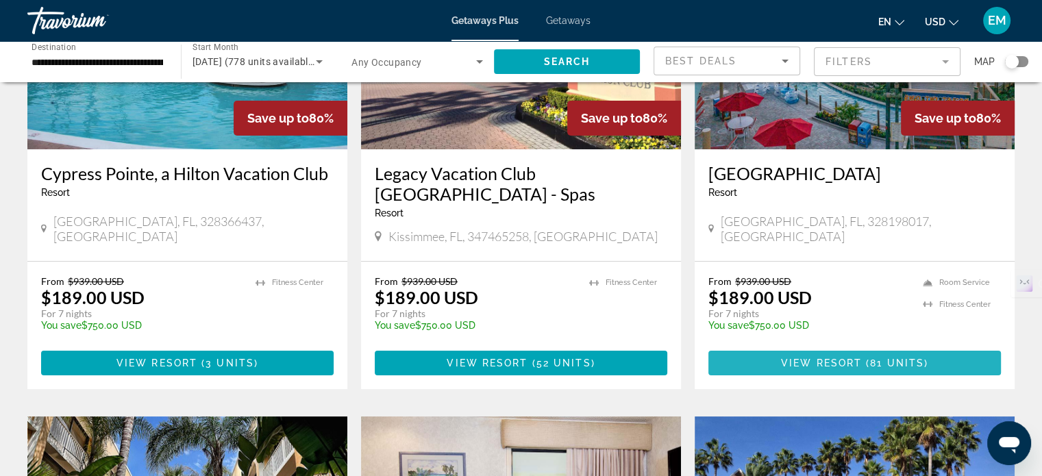
click at [834, 358] on span "View Resort" at bounding box center [821, 363] width 81 height 11
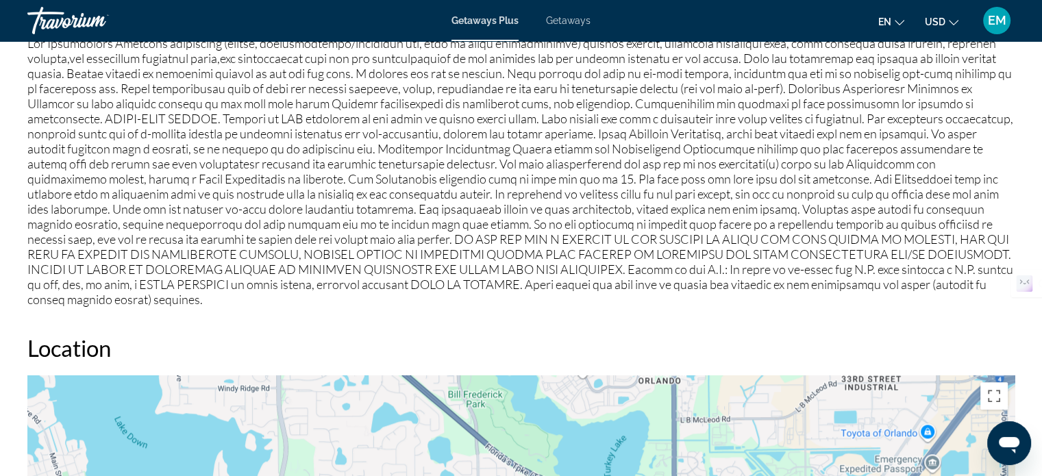
scroll to position [1412, 0]
